Goal: Transaction & Acquisition: Purchase product/service

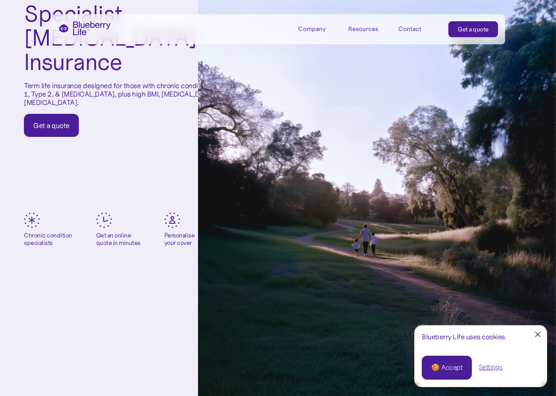
scroll to position [133, 0]
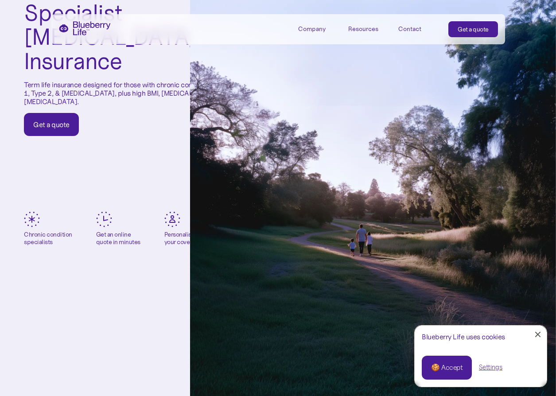
click at [51, 120] on div "Get a quote" at bounding box center [51, 124] width 36 height 9
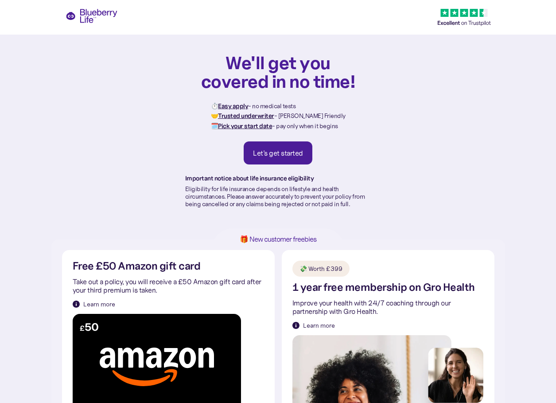
click at [267, 154] on div "Let's get started" at bounding box center [278, 152] width 50 height 9
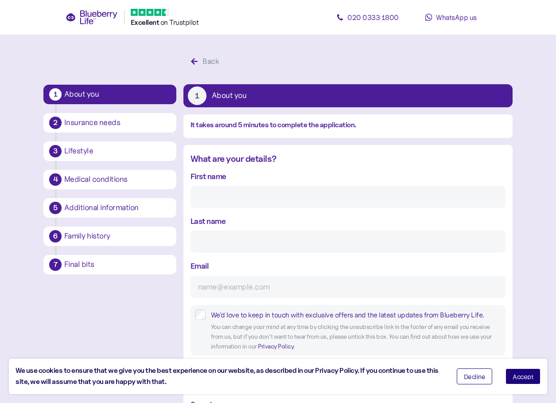
scroll to position [17, 0]
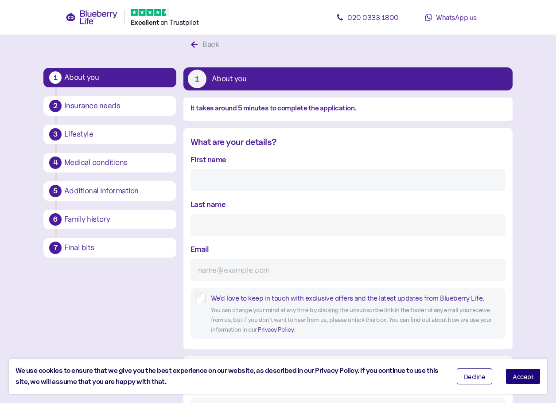
click at [273, 183] on input "First name" at bounding box center [348, 180] width 315 height 22
type input "[PERSON_NAME]"
type input "[EMAIL_ADDRESS][DOMAIN_NAME]"
type input "**********"
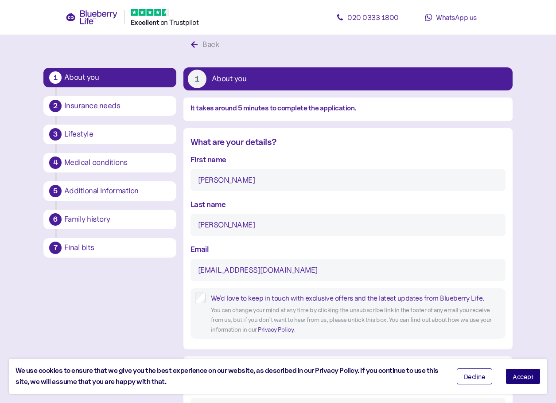
type input "****"
type input "**********"
type input "*******"
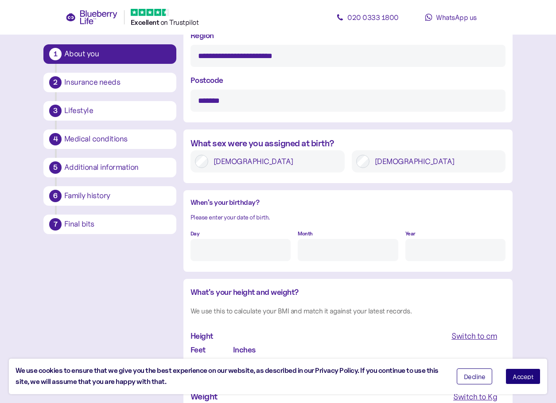
scroll to position [593, 0]
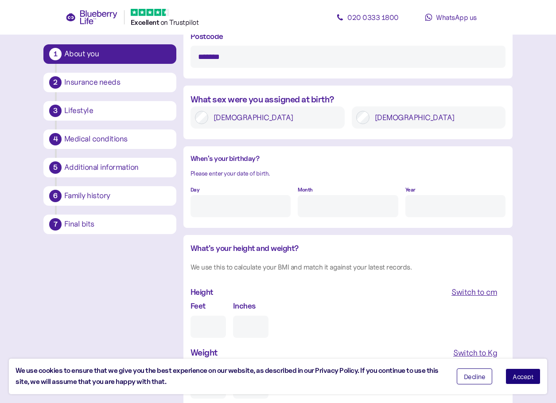
click at [248, 218] on div "When's your birthday? Please enter your date of birth. Day Month Year" at bounding box center [347, 189] width 329 height 73
click at [248, 210] on input "Day" at bounding box center [241, 206] width 100 height 22
type input "23"
type input "11"
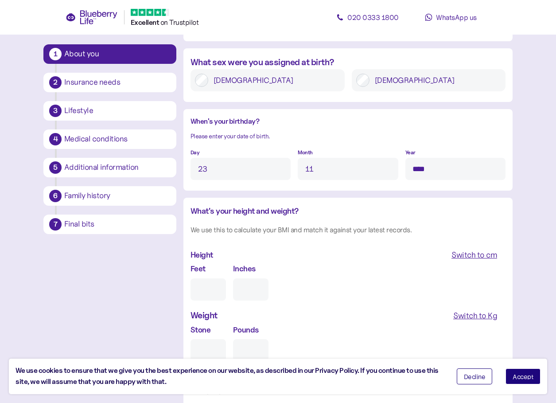
scroll to position [682, 0]
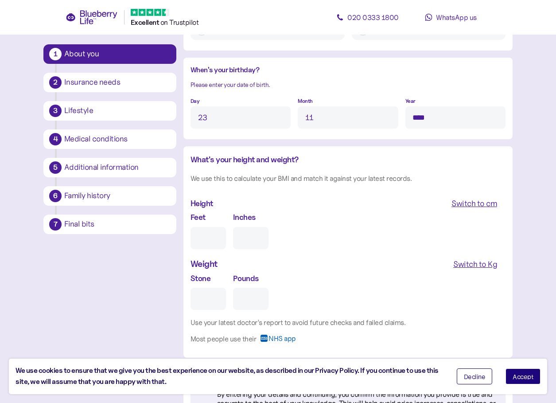
type input "****"
click at [207, 242] on input "Feet" at bounding box center [208, 238] width 35 height 22
type input "5"
type input "0"
type input "5"
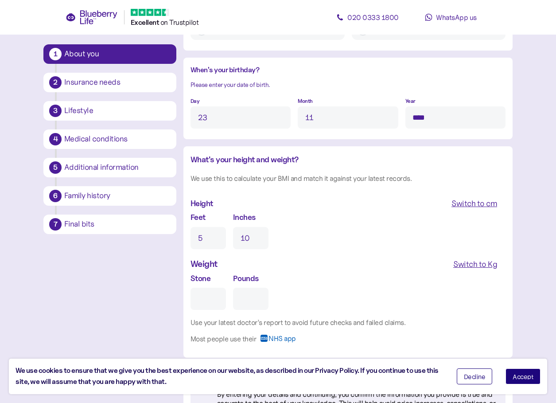
type input "10"
click at [472, 267] on div "Switch to Kg" at bounding box center [475, 264] width 44 height 12
click at [222, 293] on input "Kg" at bounding box center [228, 299] width 75 height 22
type input "***"
click at [309, 297] on div "Kg ***" at bounding box center [348, 291] width 315 height 38
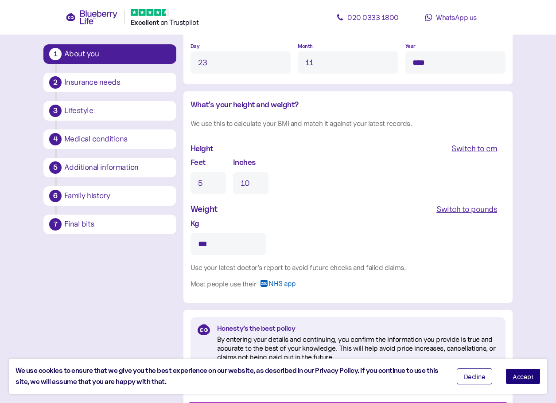
scroll to position [784, 0]
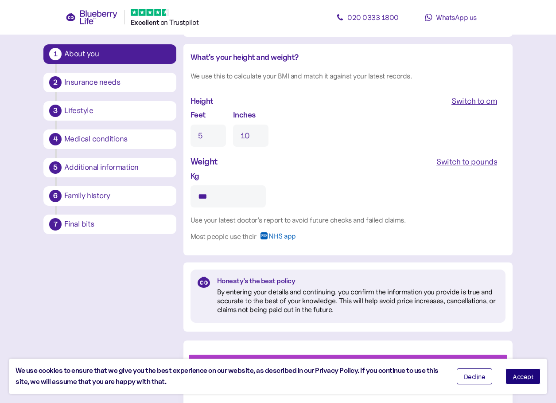
click at [510, 374] on button "Accept" at bounding box center [523, 376] width 35 height 16
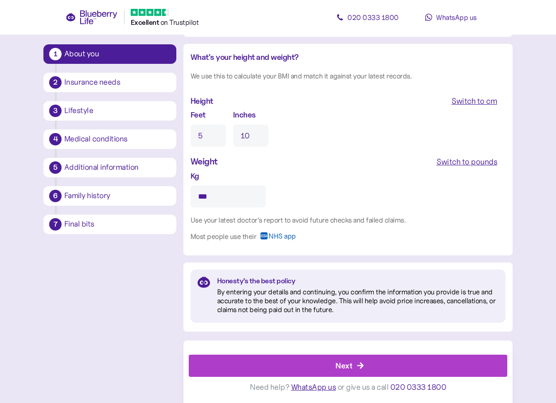
click at [361, 360] on div "Next" at bounding box center [350, 365] width 299 height 21
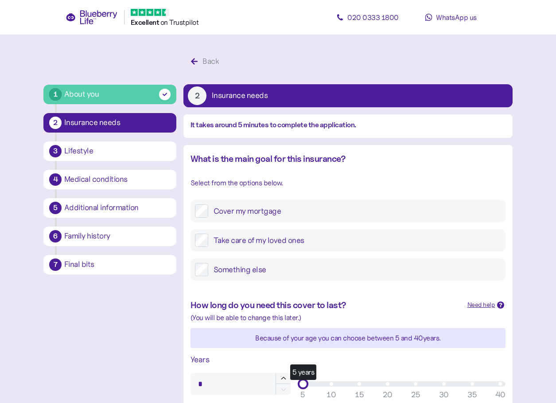
click at [193, 241] on div "Take care of my loved ones" at bounding box center [348, 240] width 315 height 22
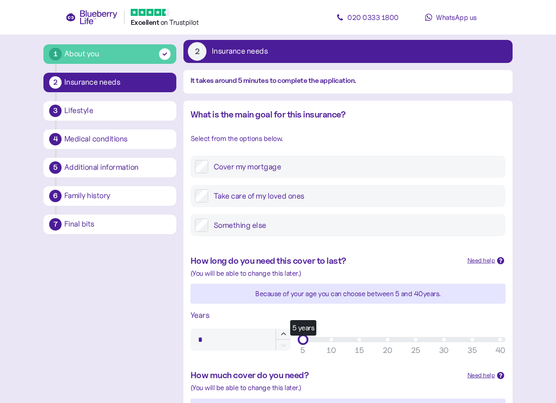
scroll to position [89, 0]
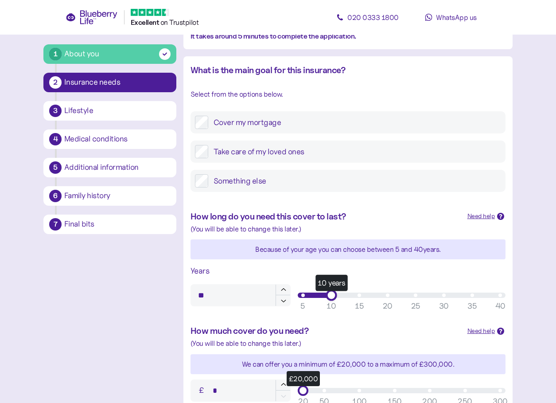
drag, startPoint x: 304, startPoint y: 293, endPoint x: 328, endPoint y: 297, distance: 23.7
click at [328, 297] on div "10 years" at bounding box center [331, 294] width 11 height 11
click at [484, 214] on div "Need help" at bounding box center [482, 216] width 28 height 10
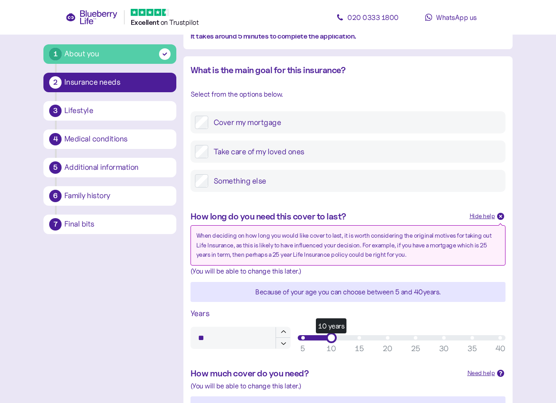
click at [484, 215] on div "Hide help" at bounding box center [483, 216] width 26 height 10
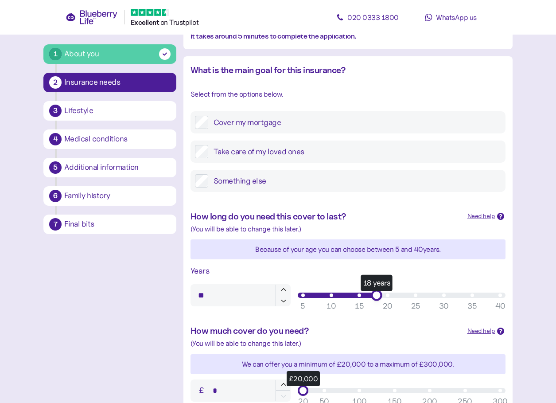
type input "**"
drag, startPoint x: 332, startPoint y: 297, endPoint x: 387, endPoint y: 299, distance: 55.9
click at [387, 299] on div "20 years" at bounding box center [387, 294] width 11 height 11
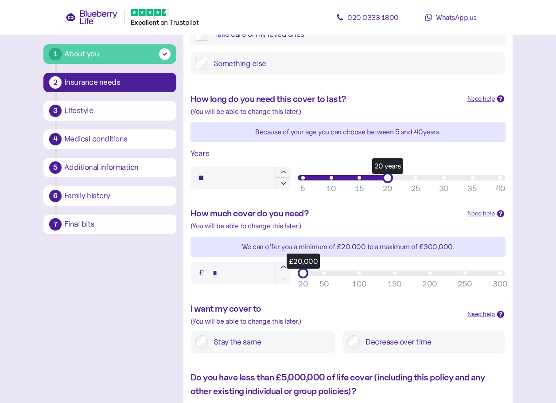
scroll to position [222, 0]
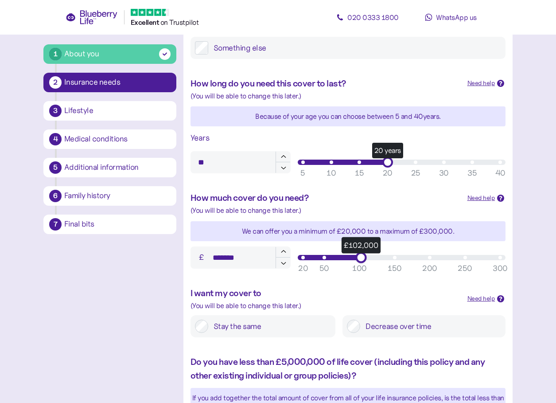
type input "*******"
drag, startPoint x: 304, startPoint y: 259, endPoint x: 358, endPoint y: 259, distance: 53.2
click at [358, 259] on div "£100,000" at bounding box center [359, 257] width 11 height 11
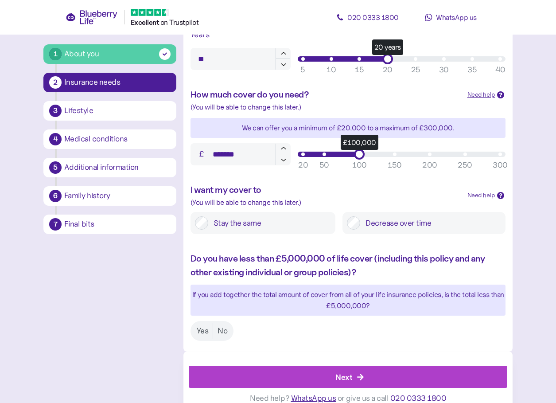
scroll to position [336, 0]
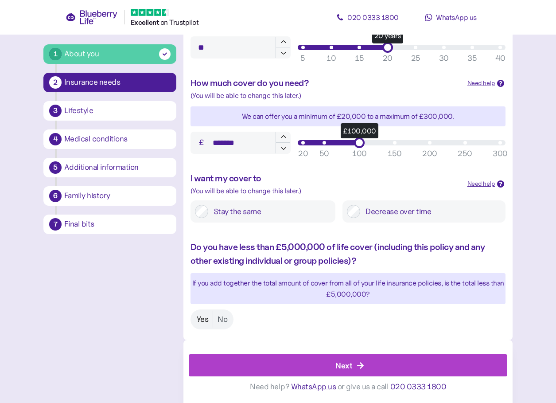
click at [203, 320] on label "Yes" at bounding box center [202, 319] width 21 height 16
click at [345, 363] on div "Next" at bounding box center [344, 365] width 17 height 12
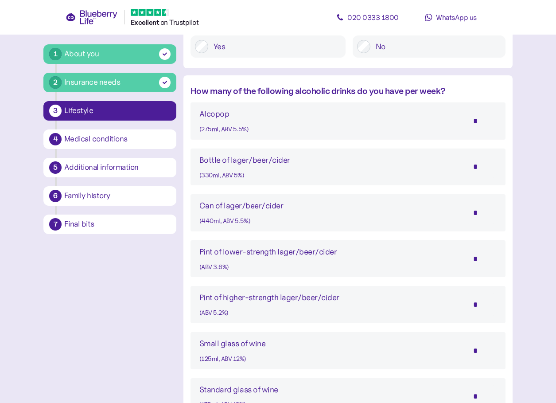
scroll to position [443, 0]
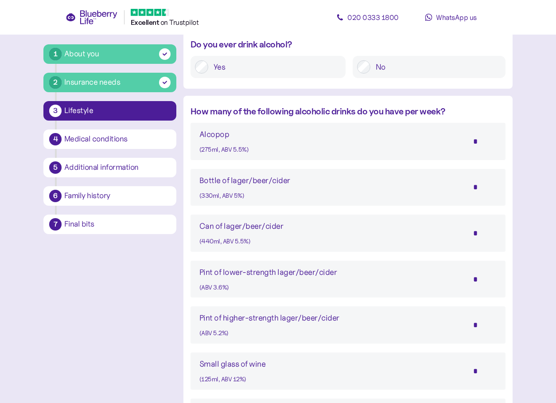
click at [379, 188] on div "Bottle of lager/beer/cider (330ml, ABV 5%) *" at bounding box center [347, 187] width 297 height 27
drag, startPoint x: 475, startPoint y: 187, endPoint x: 480, endPoint y: 188, distance: 5.3
click at [480, 188] on input "*" at bounding box center [481, 187] width 31 height 22
type input "*"
click at [418, 192] on div "Bottle of lager/beer/cider (330ml, ABV 5%) *" at bounding box center [347, 187] width 297 height 27
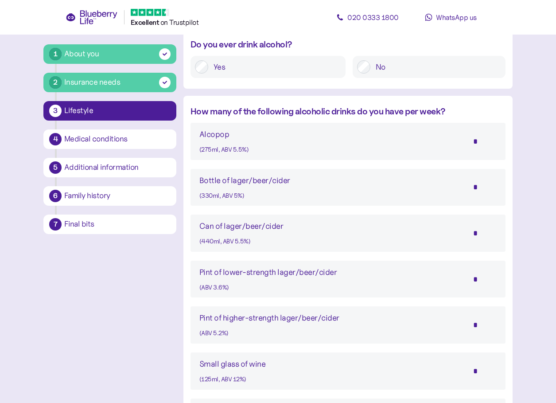
click at [529, 196] on main "1 About you 2 Insurance needs 3 Lifestyle 4 Medical conditions 5 Additional inf…" at bounding box center [278, 117] width 556 height 1121
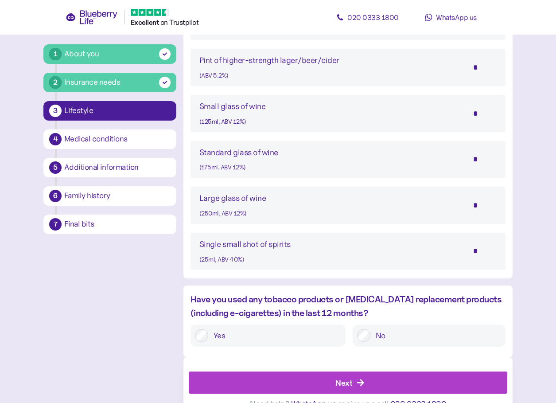
scroll to position [718, 0]
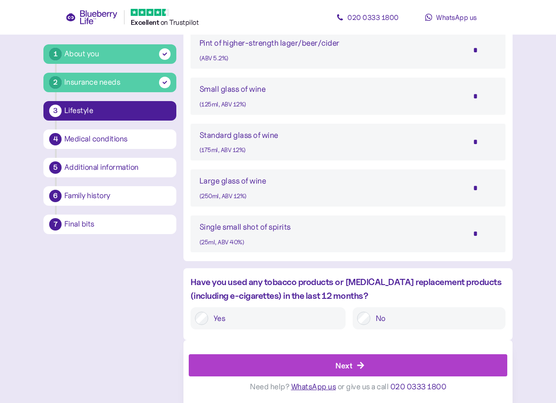
click at [336, 365] on div "Next" at bounding box center [344, 365] width 17 height 12
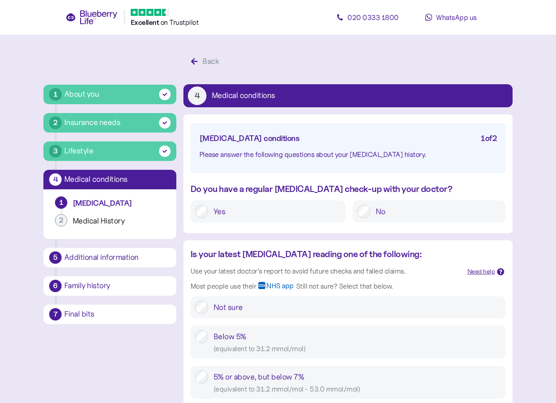
click at [229, 207] on label "Yes" at bounding box center [274, 211] width 133 height 13
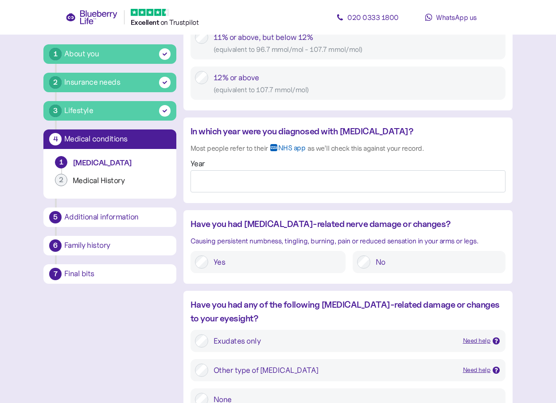
scroll to position [665, 0]
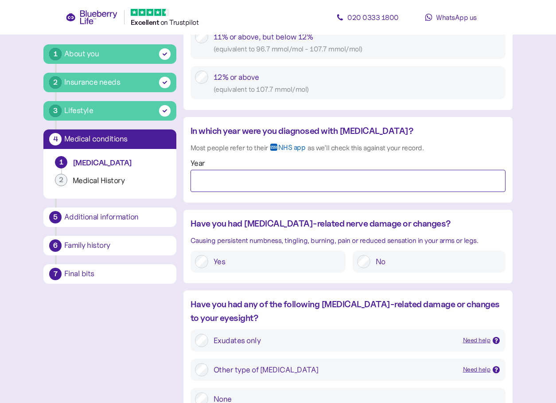
click at [289, 183] on input "Year" at bounding box center [348, 181] width 315 height 22
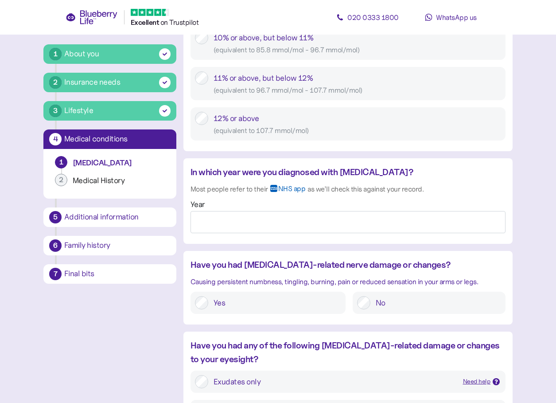
scroll to position [618, 0]
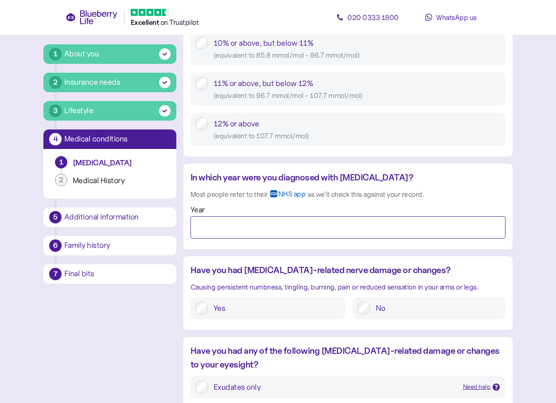
click at [250, 225] on input "Year" at bounding box center [348, 227] width 315 height 22
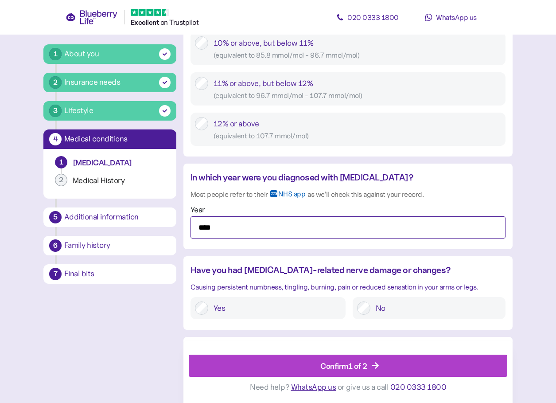
type input "****"
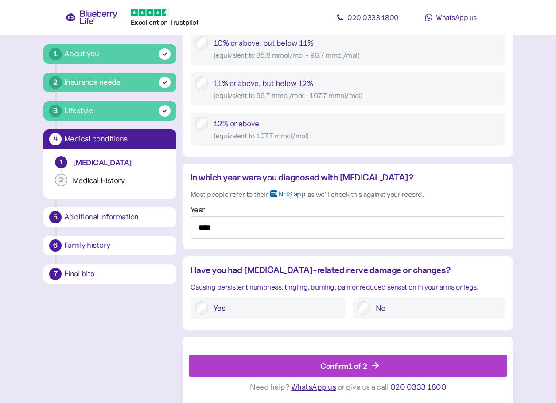
click at [447, 194] on div "Most people refer to their NHS app as we’ll check this against your record." at bounding box center [348, 197] width 315 height 16
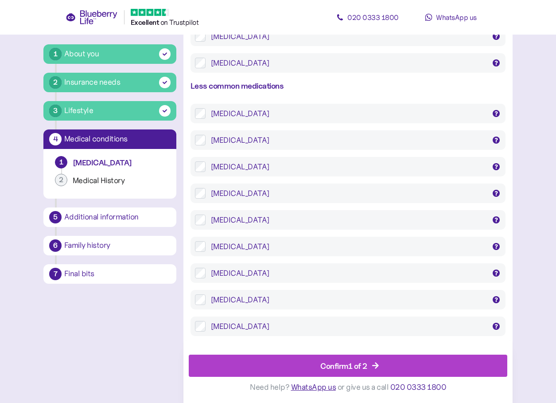
scroll to position [1682, 0]
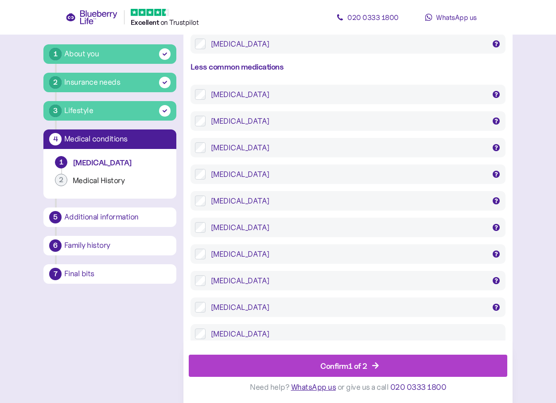
click at [388, 362] on div "Confirm 1 of 2" at bounding box center [350, 365] width 299 height 21
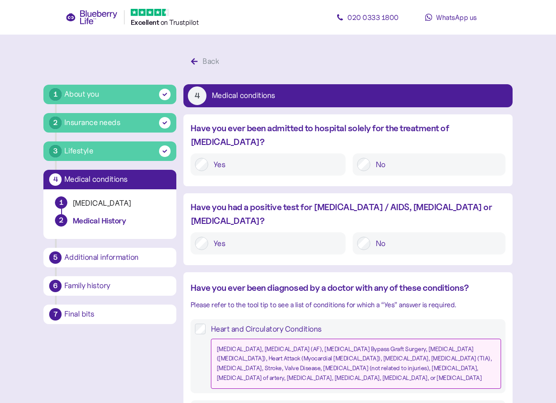
click at [375, 158] on label "No" at bounding box center [436, 164] width 131 height 13
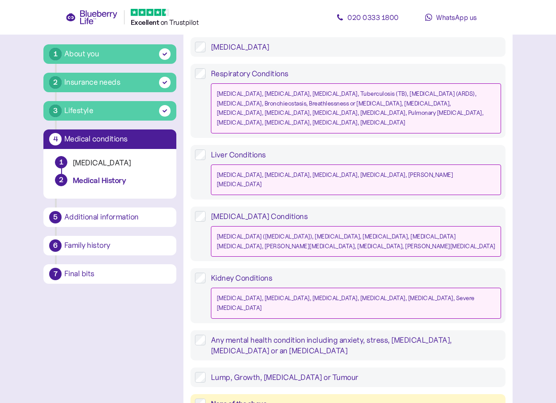
scroll to position [800, 0]
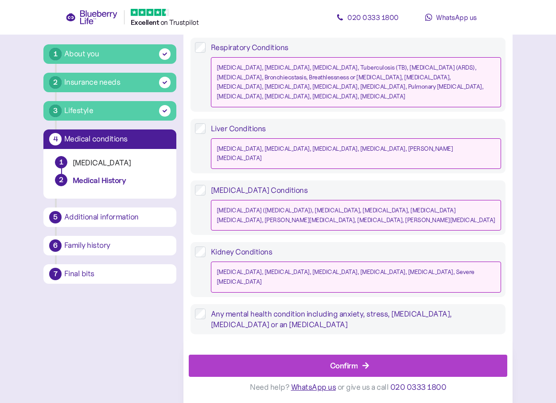
click at [324, 362] on div "Confirm" at bounding box center [350, 365] width 299 height 21
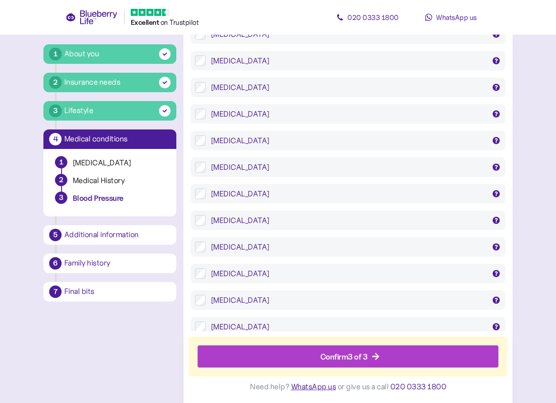
scroll to position [443, 0]
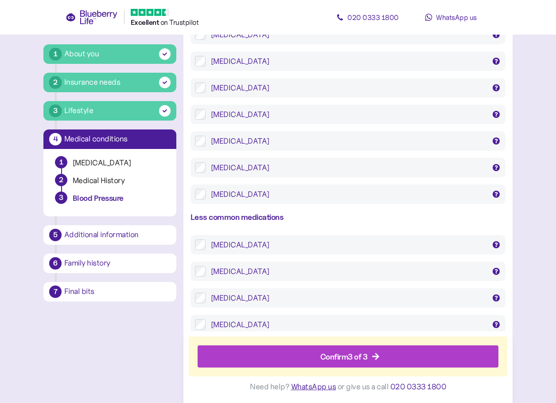
click at [333, 351] on span "Confirm 3 of 3" at bounding box center [343, 356] width 47 height 21
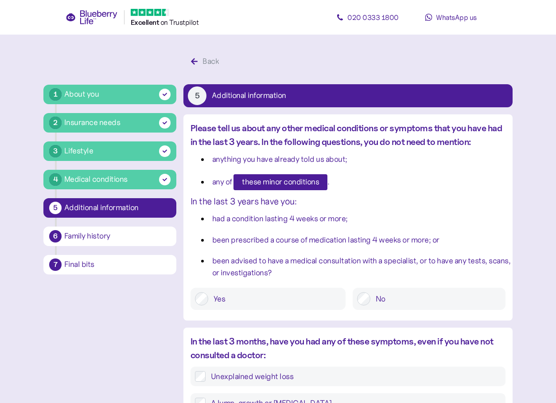
click at [273, 175] on span "these minor conditions" at bounding box center [280, 182] width 77 height 15
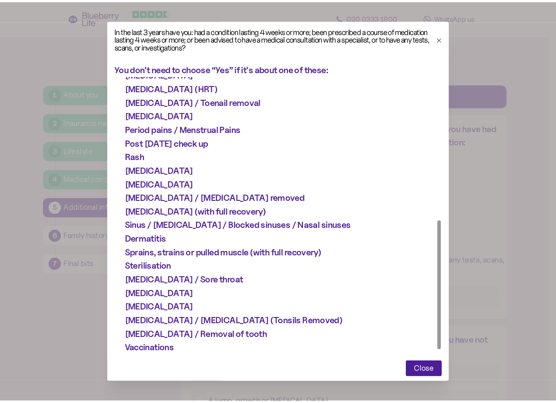
scroll to position [322, 0]
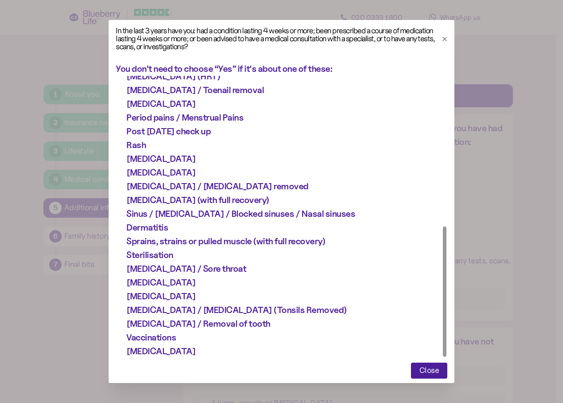
click at [419, 367] on span "Close" at bounding box center [429, 370] width 20 height 15
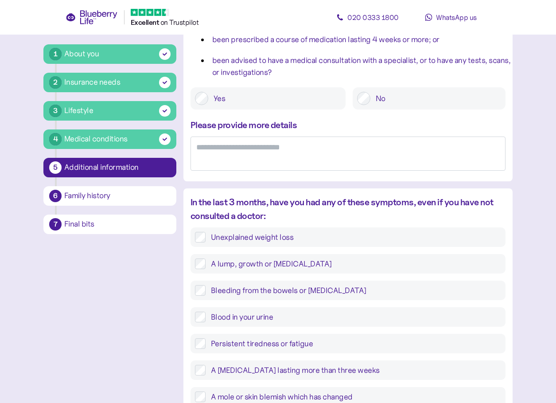
scroll to position [222, 0]
